Goal: Obtain resource: Download file/media

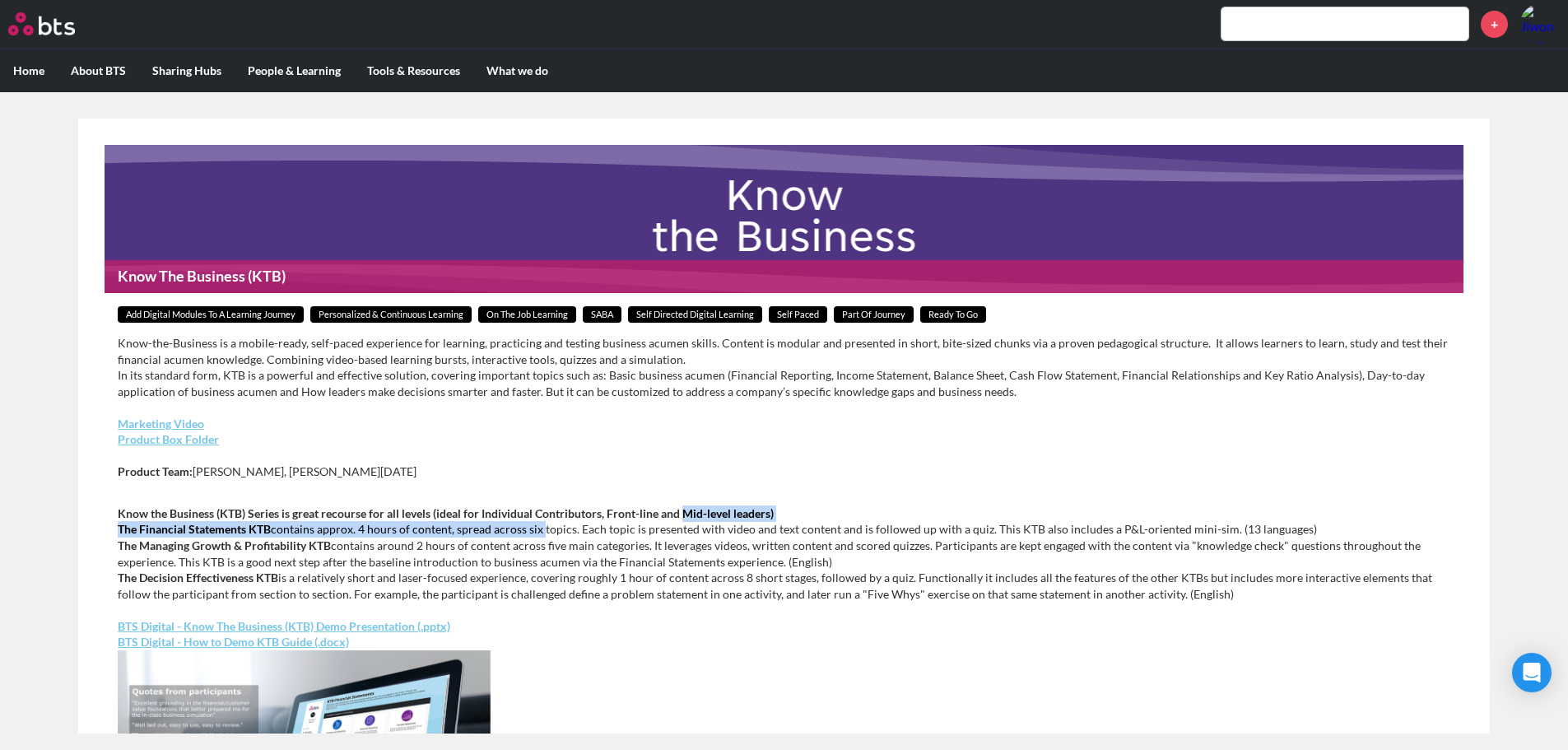
drag, startPoint x: 541, startPoint y: 520, endPoint x: 684, endPoint y: 500, distance: 144.4
click at [684, 500] on div "Add Digital Modules to a Learning Journey Personalized & Continuous Learning On…" at bounding box center [784, 706] width 1359 height 826
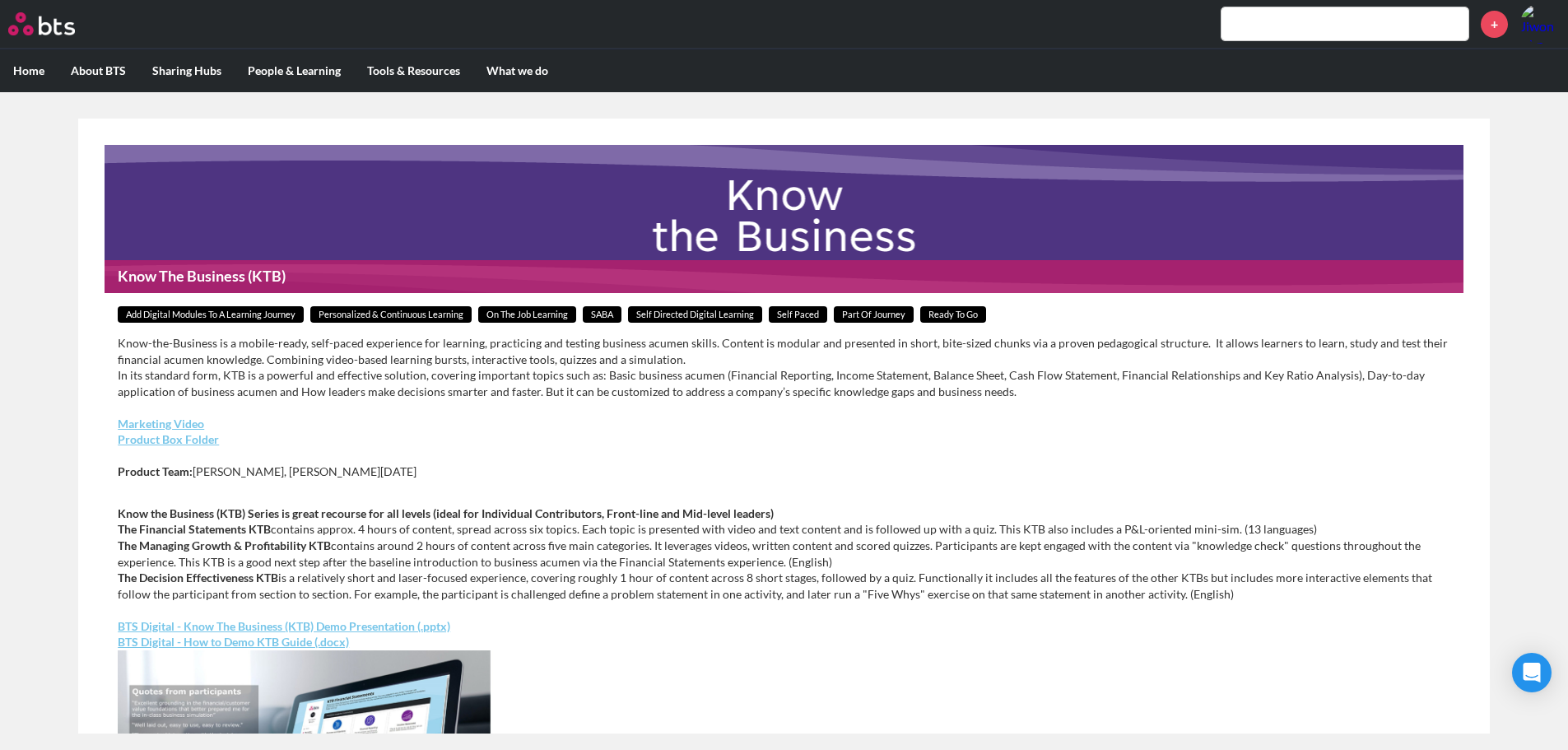
click at [672, 433] on p "Marketing Video Product Box Folder" at bounding box center [784, 432] width 1333 height 32
click at [1251, 524] on p "Know the Business (KTB) Series is great recourse for all levels (ideal for Indi…" at bounding box center [784, 553] width 1333 height 97
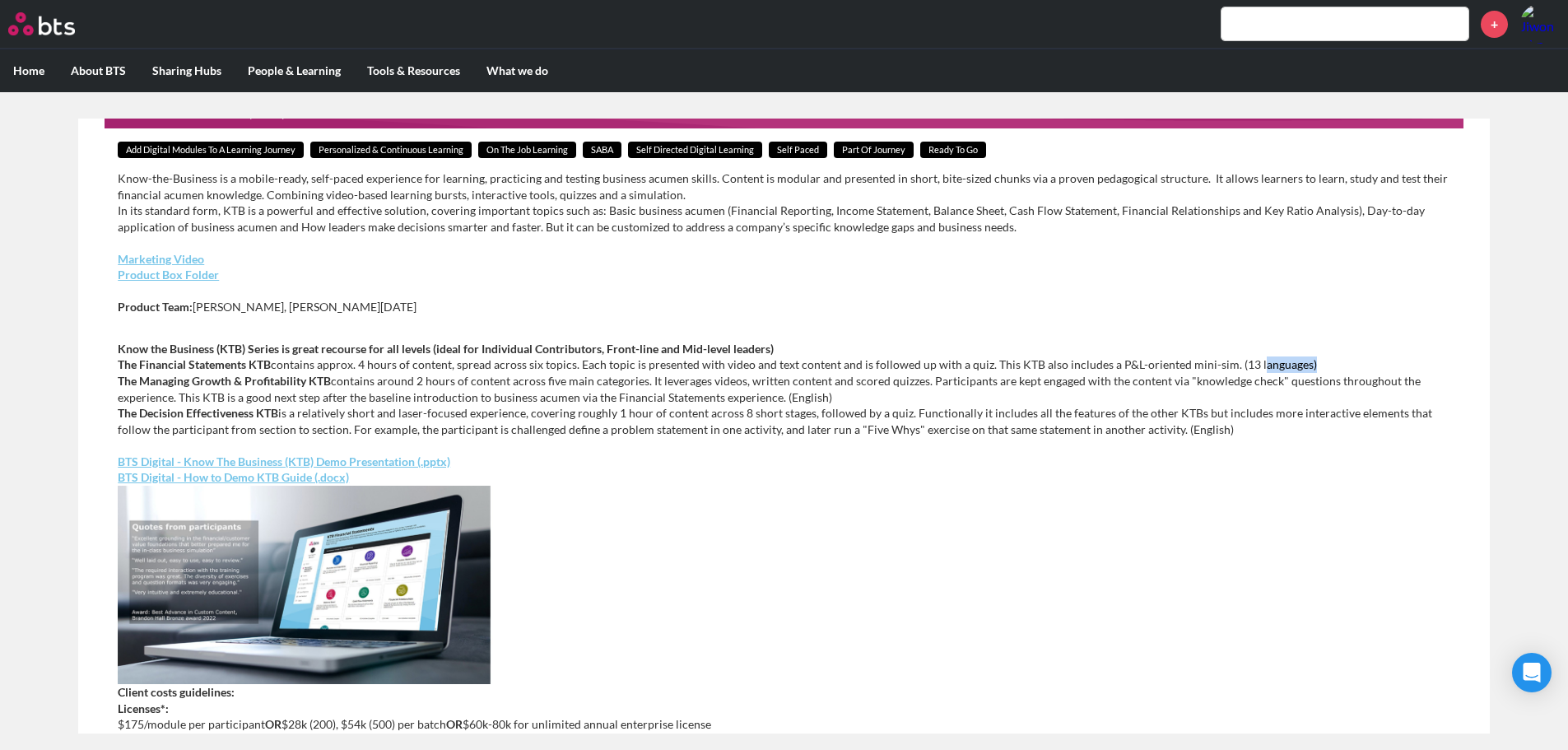
scroll to position [494, 0]
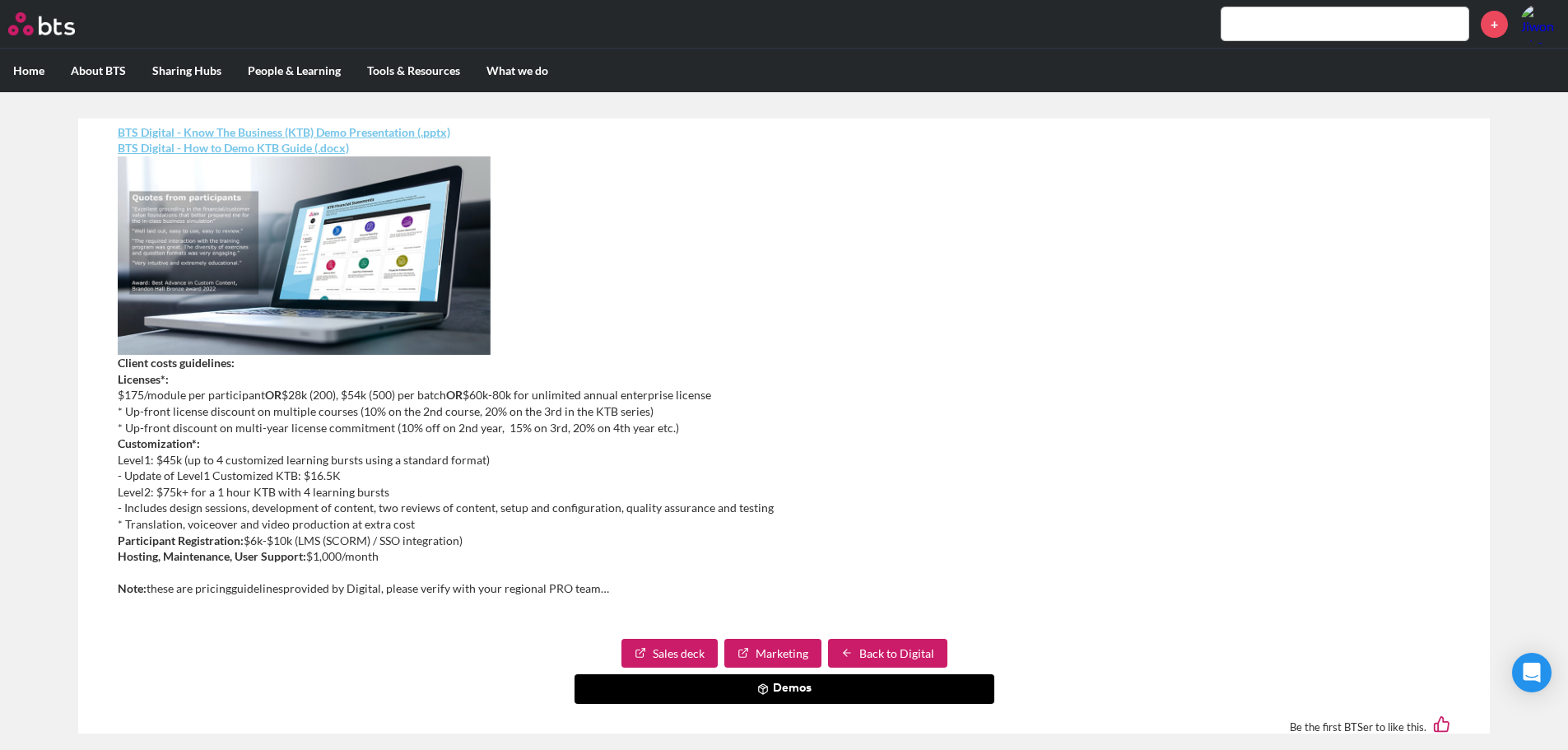
click at [413, 128] on link "BTS Digital - Know The Business (KTB) Demo Presentation (.pptx)" at bounding box center [284, 132] width 333 height 14
click at [683, 646] on link "Sales deck" at bounding box center [669, 654] width 96 height 30
click at [799, 656] on link "Marketing" at bounding box center [772, 654] width 97 height 30
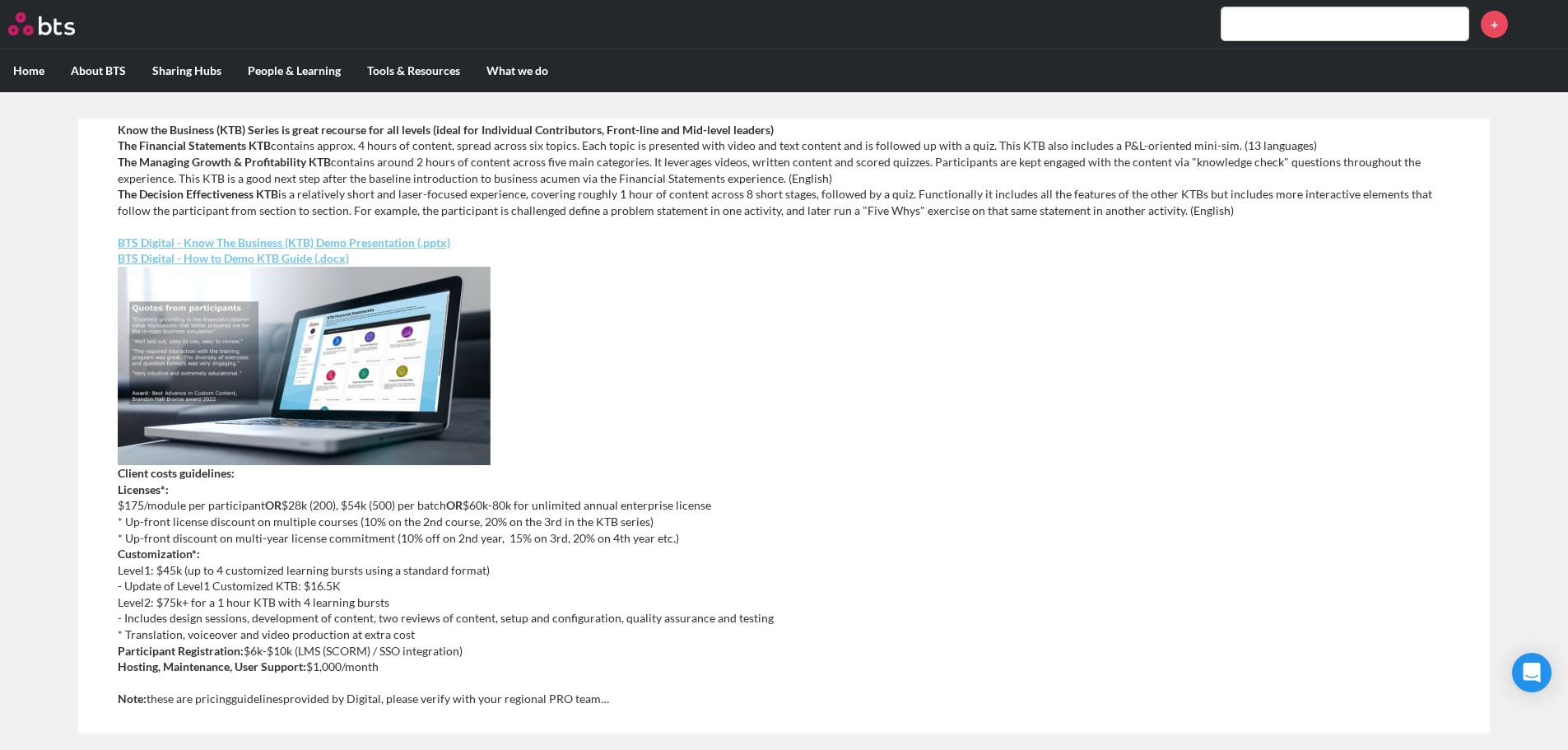
scroll to position [218, 0]
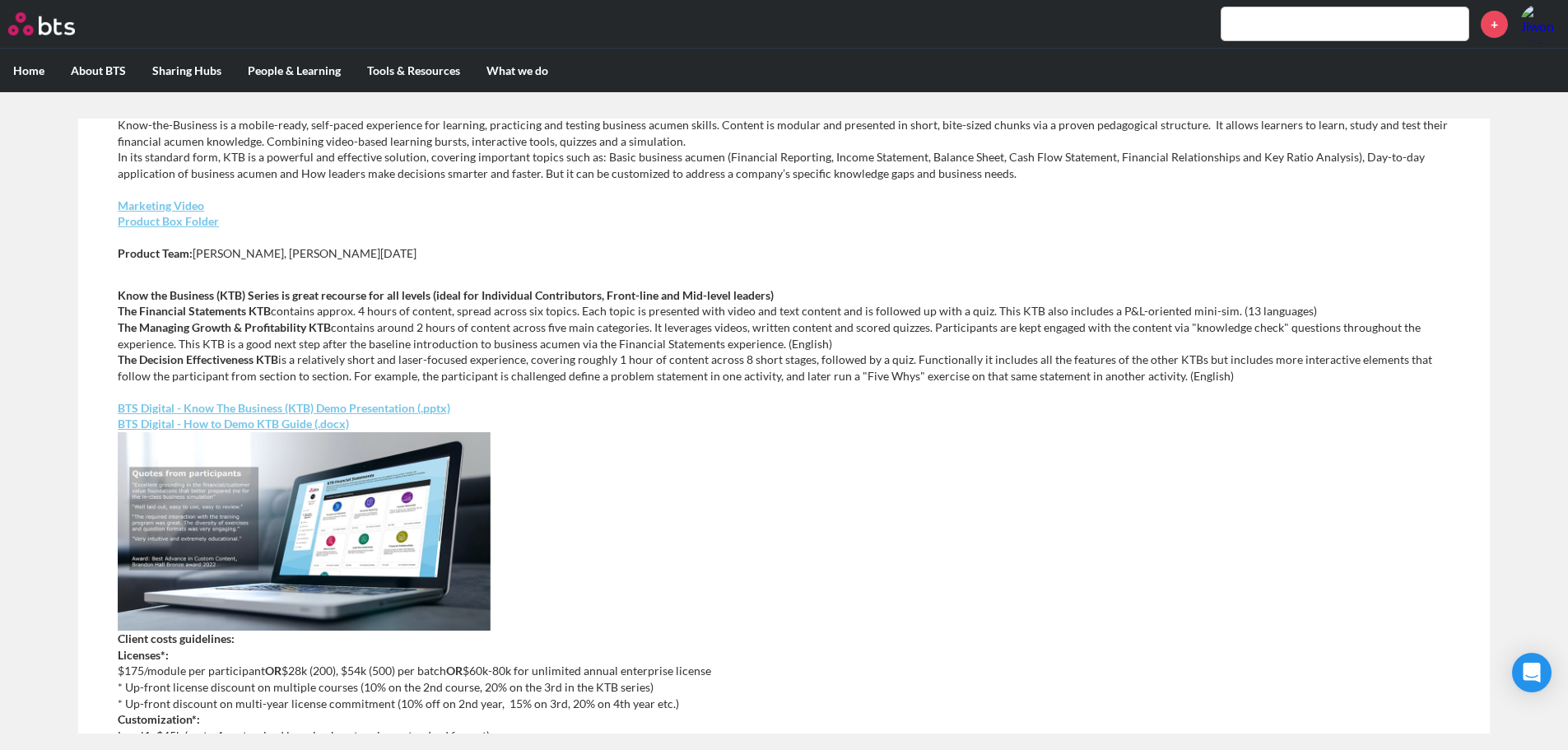
click at [184, 221] on link "Product Box Folder" at bounding box center [168, 221] width 101 height 14
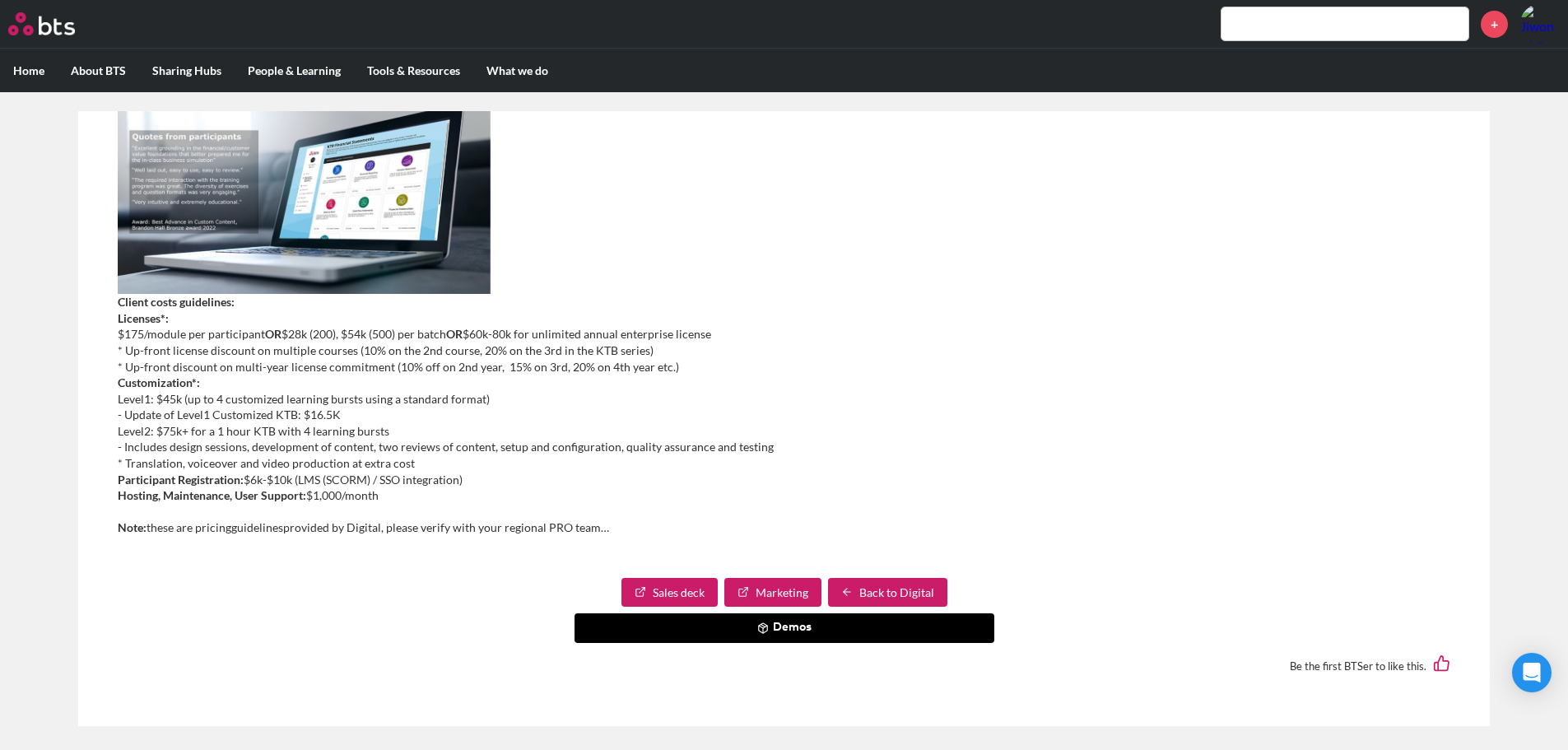
scroll to position [10, 0]
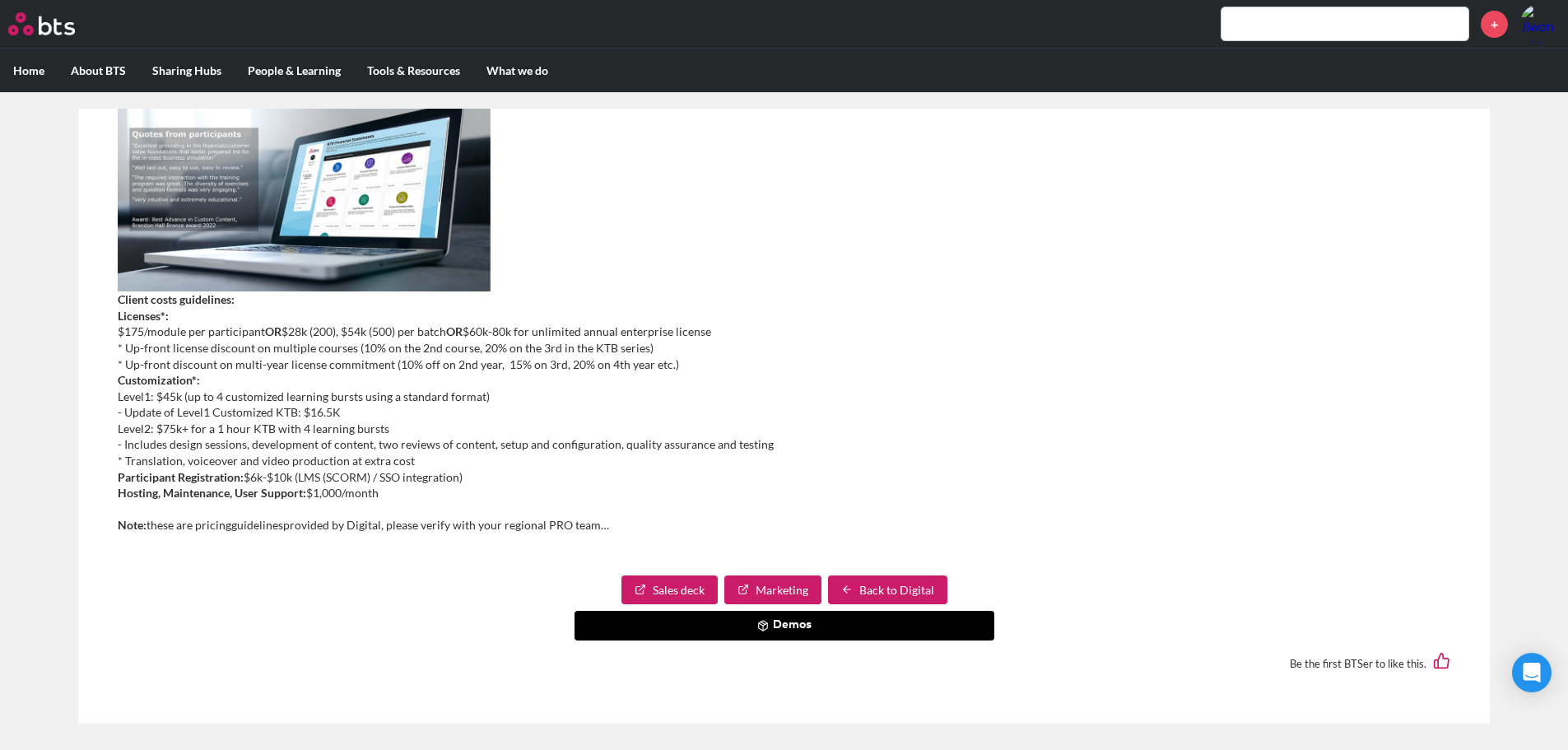
click at [828, 624] on button "Demos" at bounding box center [784, 626] width 419 height 30
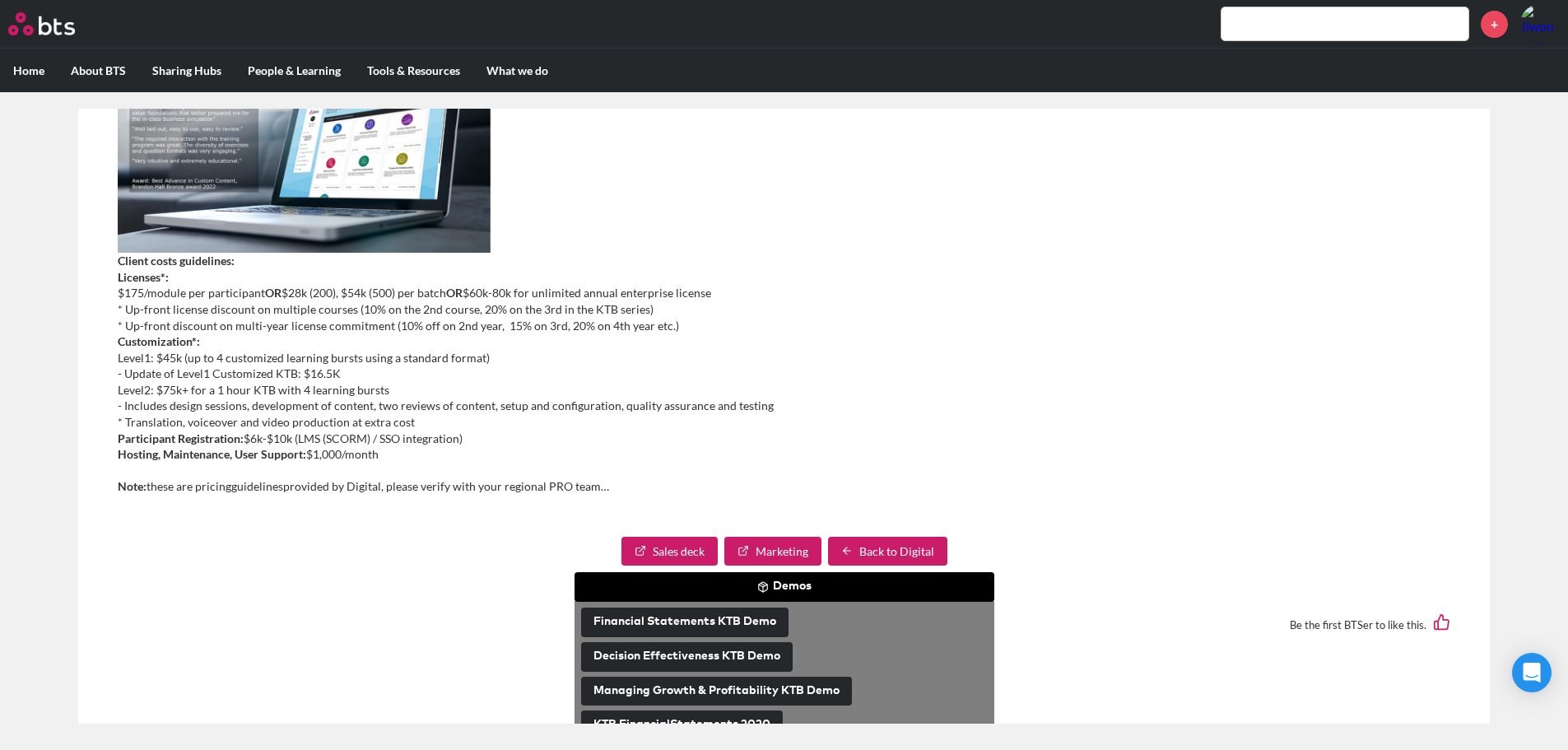
scroll to position [608, 0]
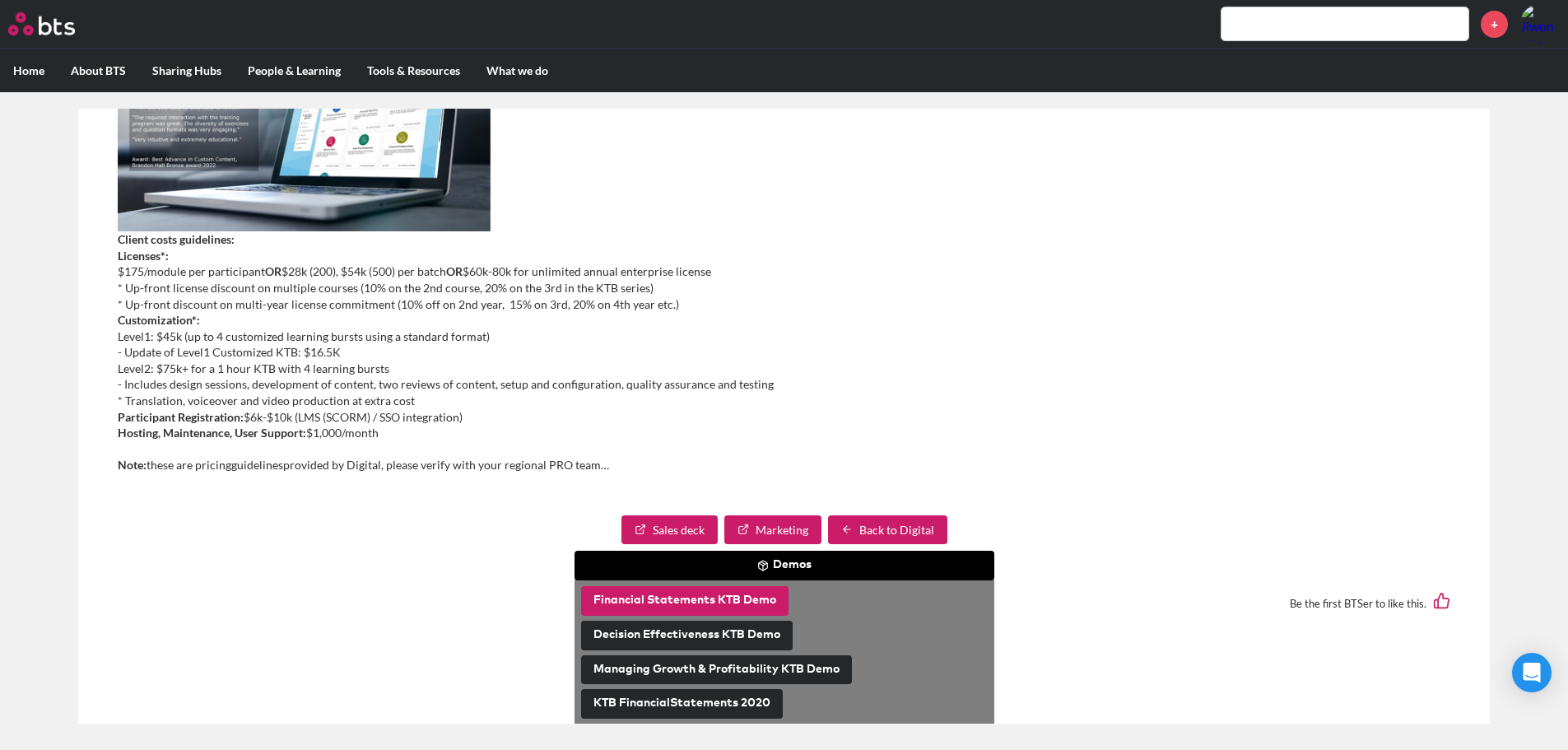
click at [733, 597] on button "Financial Statements KTB Demo" at bounding box center [684, 601] width 208 height 30
